Goal: Information Seeking & Learning: Learn about a topic

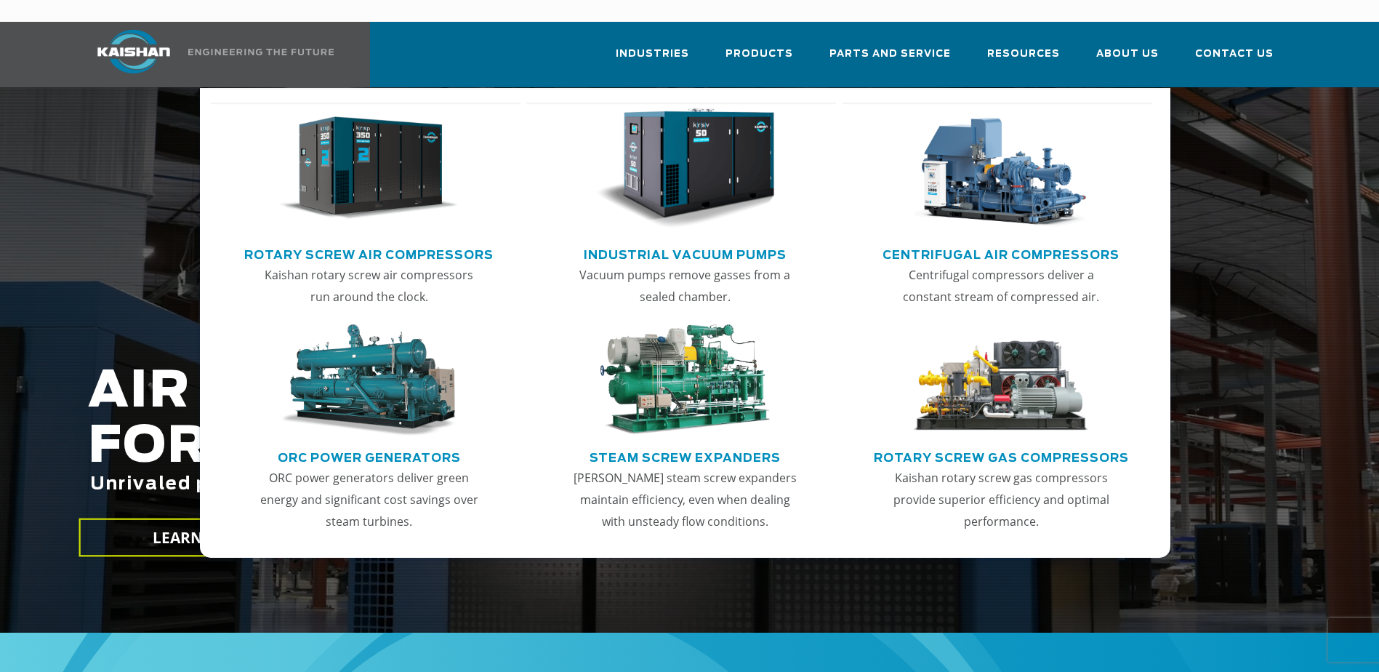
click at [420, 242] on link "Rotary Screw Air Compressors" at bounding box center [368, 253] width 249 height 22
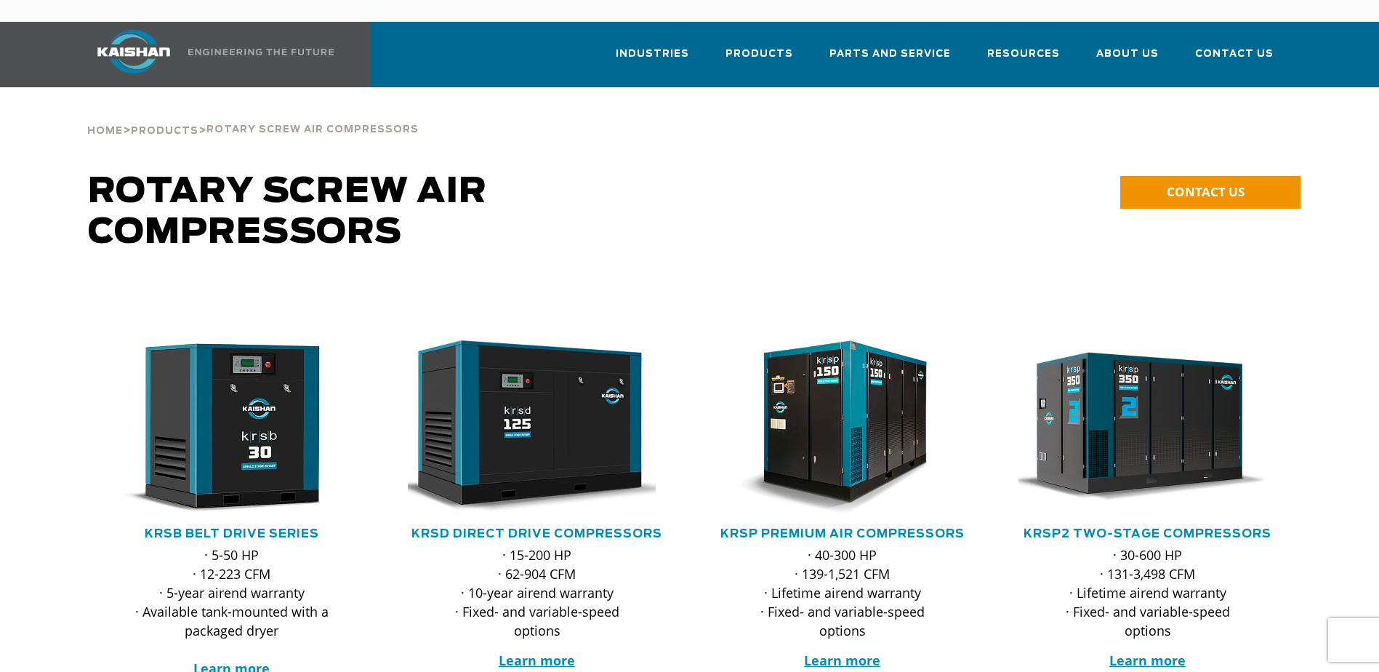
scroll to position [73, 0]
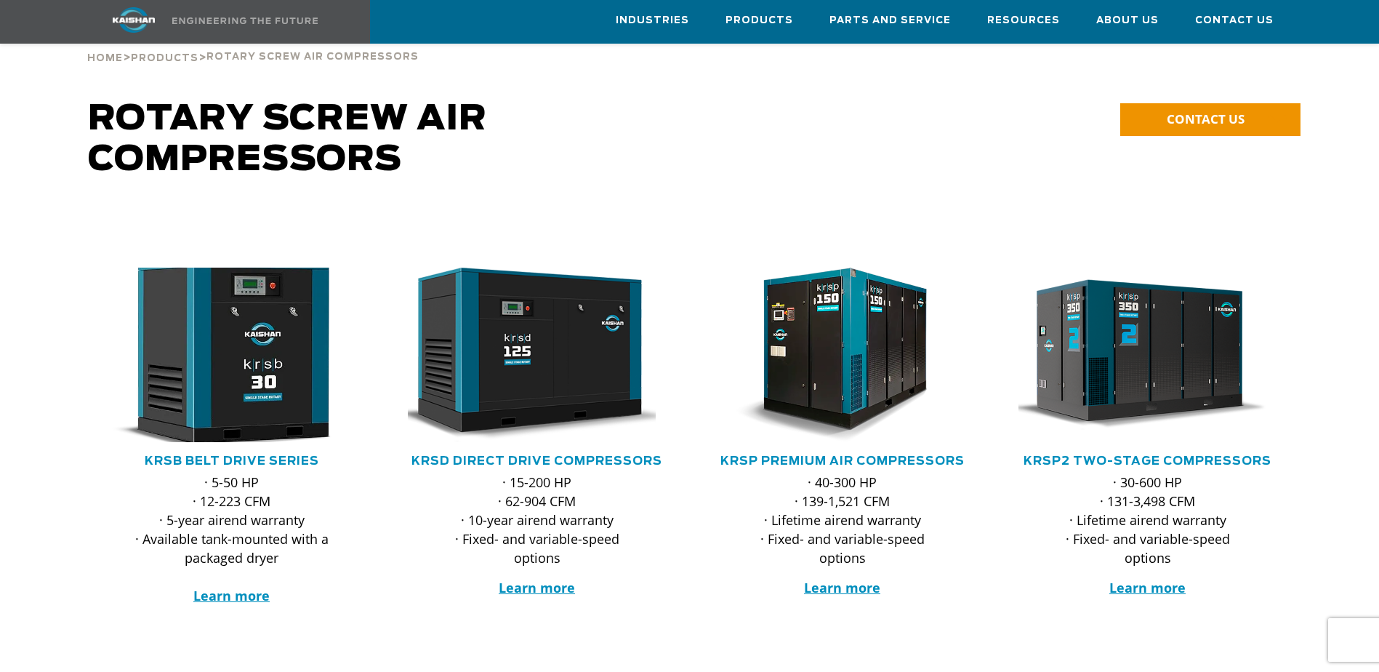
click at [233, 406] on img at bounding box center [221, 355] width 285 height 192
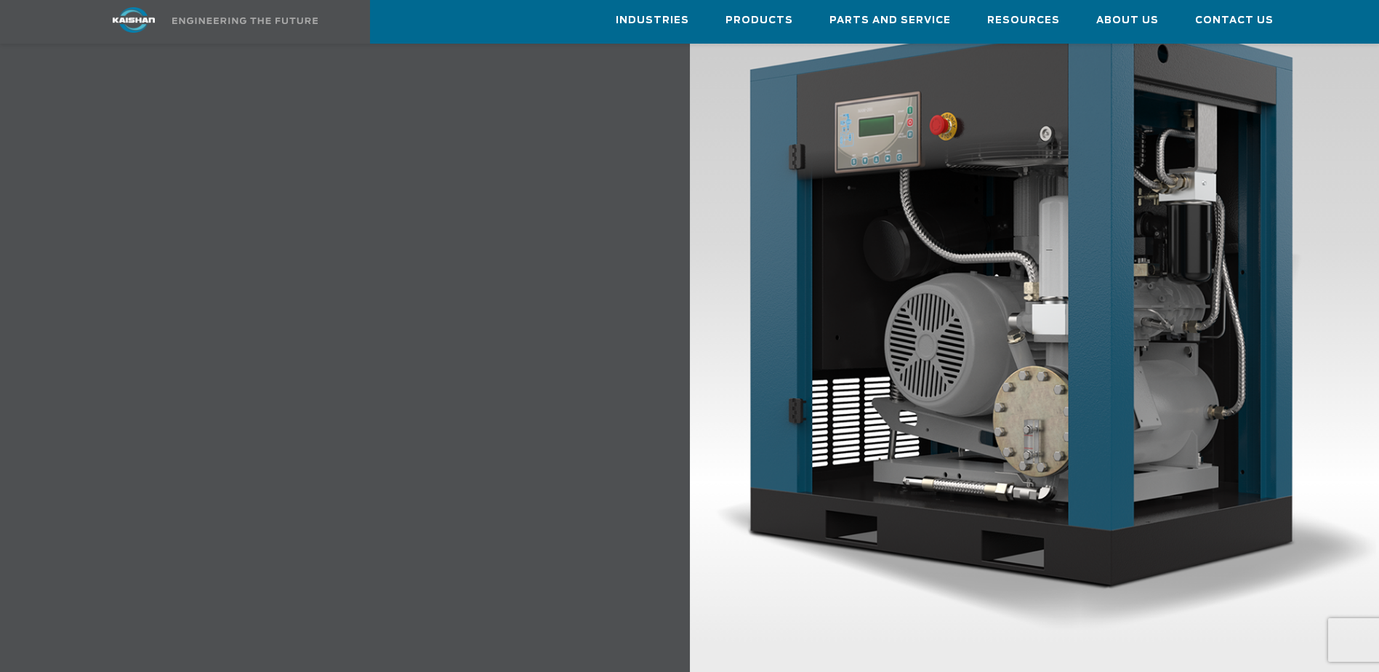
scroll to position [1745, 0]
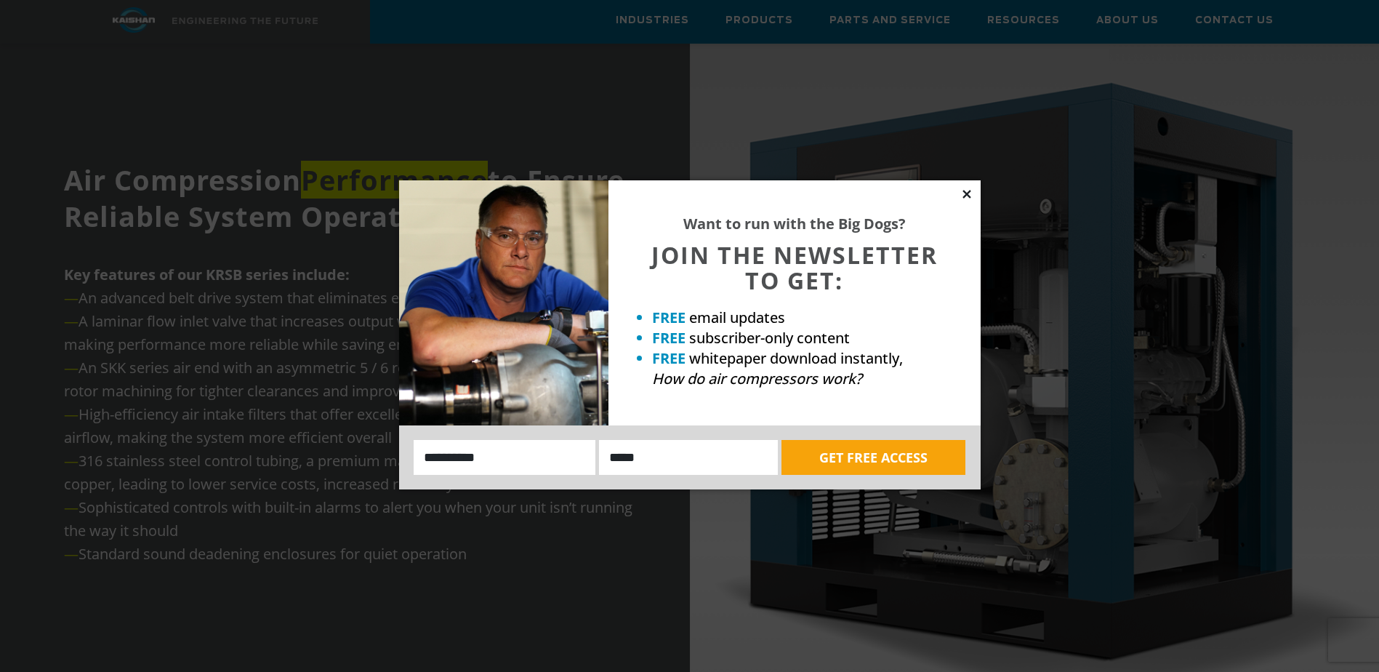
click at [967, 193] on icon at bounding box center [966, 194] width 8 height 8
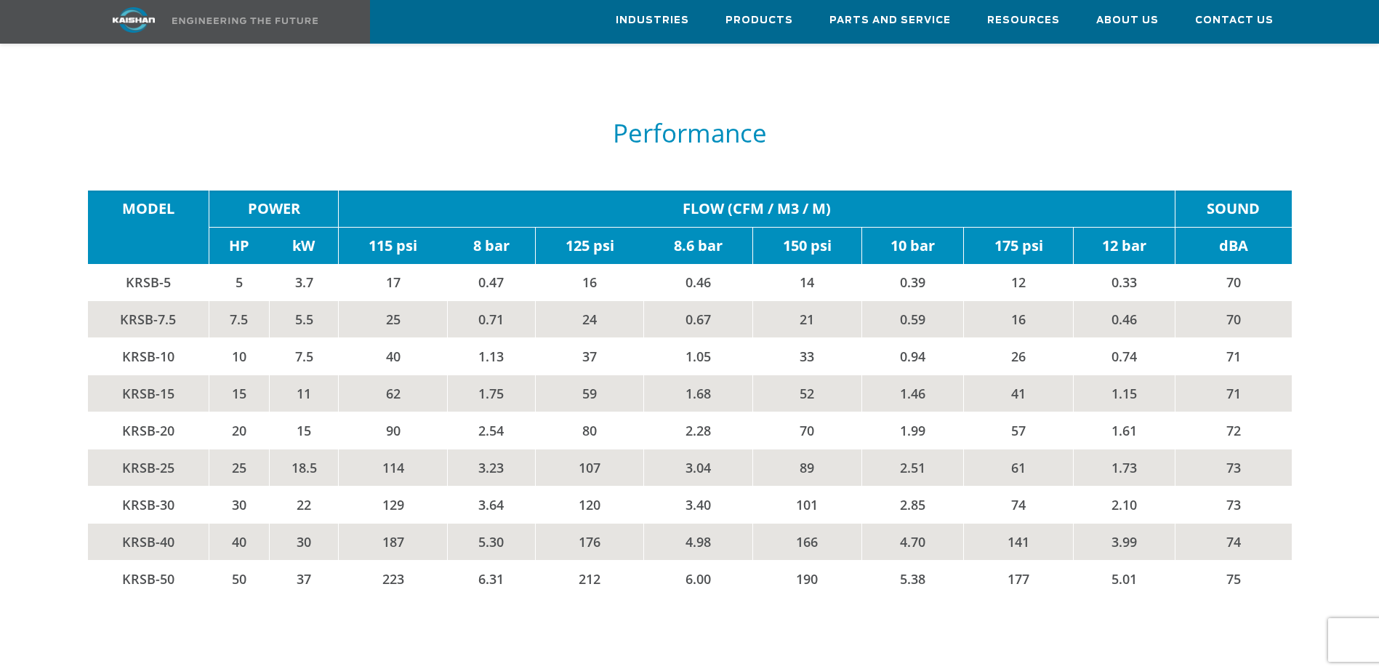
scroll to position [2544, 0]
